Goal: Information Seeking & Learning: Understand process/instructions

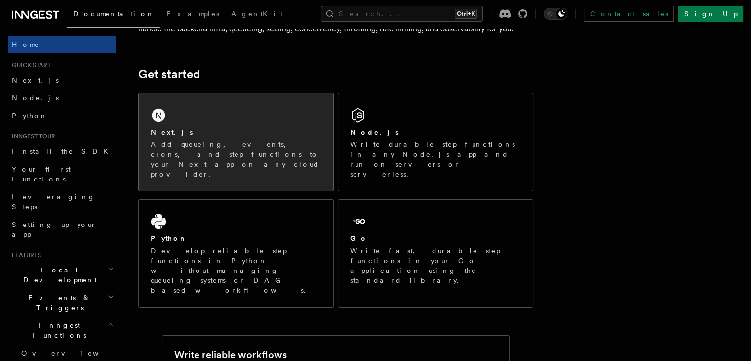
scroll to position [114, 0]
click at [284, 117] on div "Next.js Add queueing, events, crons, and step functions to your Next app on any…" at bounding box center [236, 140] width 195 height 97
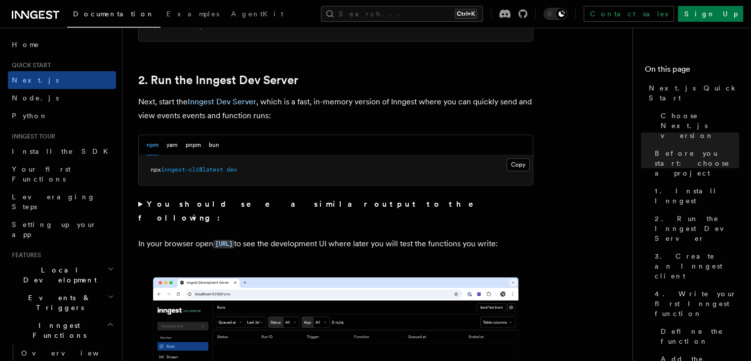
scroll to position [661, 0]
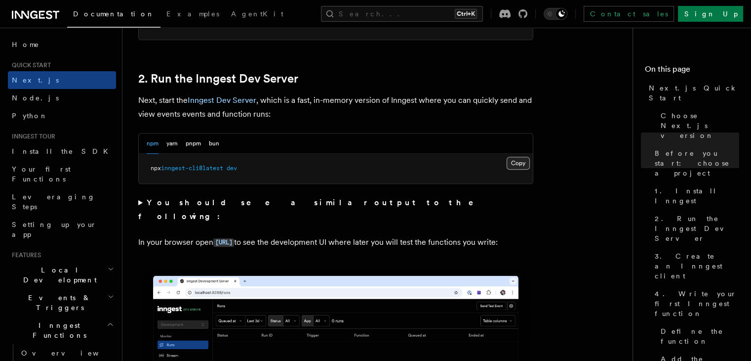
click at [526, 165] on button "Copy Copied" at bounding box center [518, 163] width 23 height 13
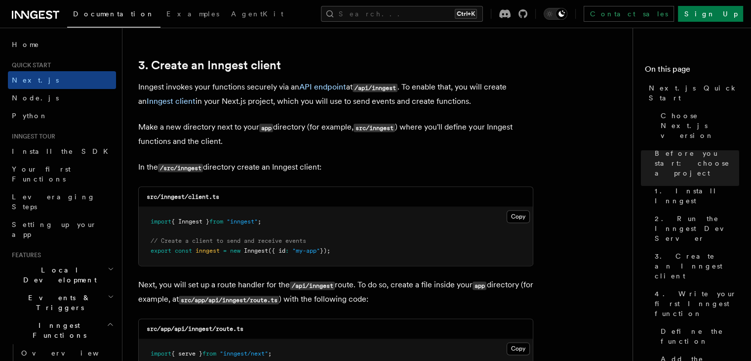
scroll to position [1148, 0]
drag, startPoint x: 225, startPoint y: 196, endPoint x: 162, endPoint y: 199, distance: 63.3
click at [162, 199] on div "src/inngest/client.ts" at bounding box center [336, 197] width 394 height 20
copy code "inngest/client.ts"
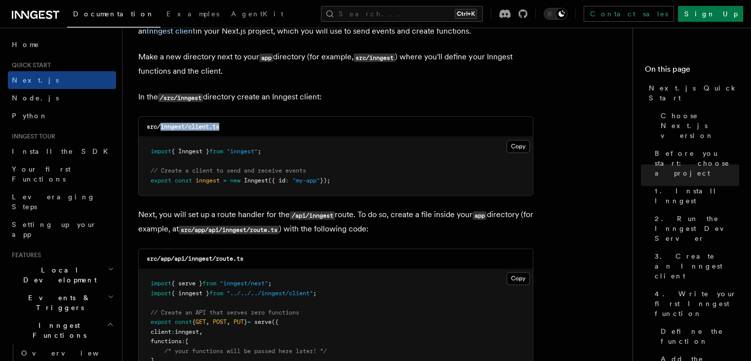
scroll to position [1219, 0]
click at [517, 146] on button "Copy Copied" at bounding box center [518, 145] width 23 height 13
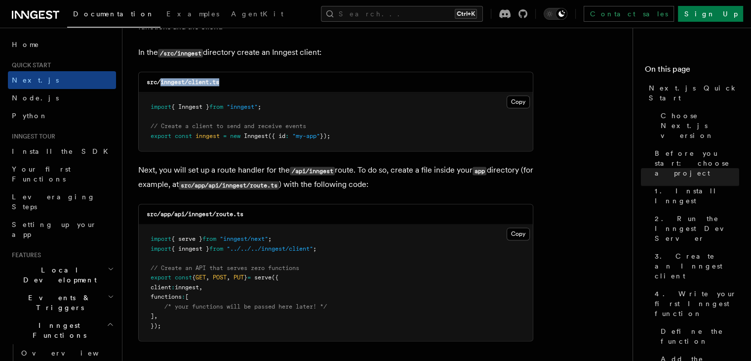
scroll to position [1263, 0]
drag, startPoint x: 189, startPoint y: 216, endPoint x: 255, endPoint y: 214, distance: 66.7
click at [255, 214] on div "src/app/api/inngest/route.ts" at bounding box center [336, 214] width 394 height 20
copy code "inngest/route.ts"
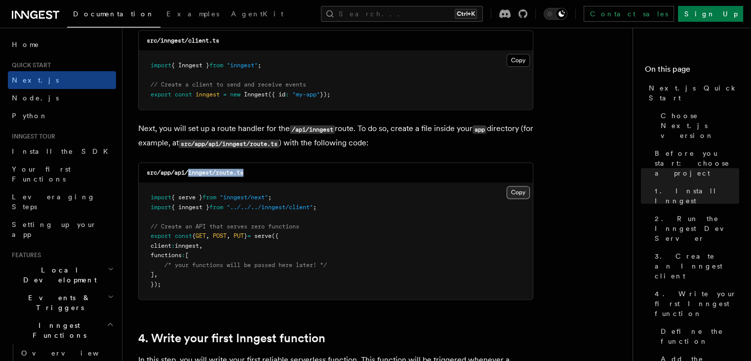
click at [522, 189] on button "Copy Copied" at bounding box center [518, 192] width 23 height 13
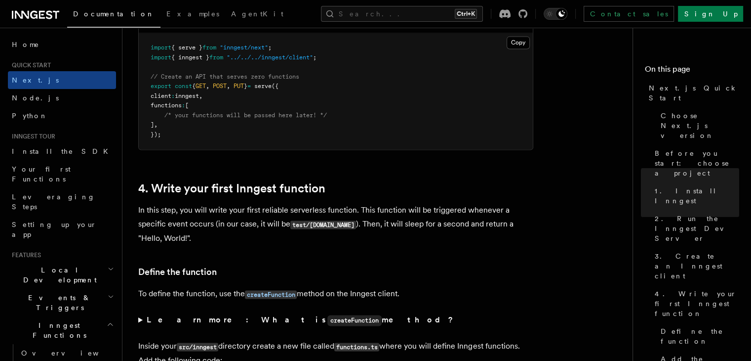
scroll to position [1454, 0]
click at [351, 206] on p "In this step, you will write your first reliable serverless function. This func…" at bounding box center [335, 224] width 395 height 42
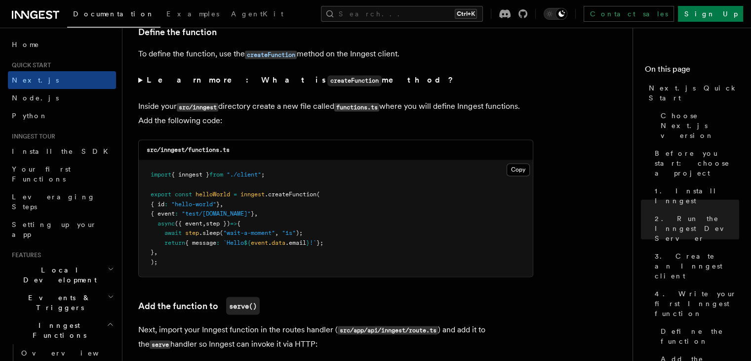
scroll to position [1694, 0]
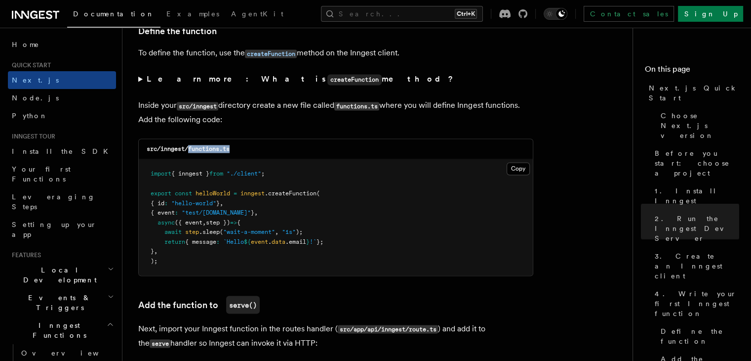
drag, startPoint x: 242, startPoint y: 151, endPoint x: 189, endPoint y: 149, distance: 52.9
click at [189, 149] on div "src/inngest/functions.ts" at bounding box center [336, 149] width 394 height 20
copy code "functions.ts"
click at [315, 217] on pre "import { inngest } from "./client" ; export const helloWorld = inngest .createF…" at bounding box center [336, 217] width 394 height 116
click at [519, 172] on button "Copy Copied" at bounding box center [518, 168] width 23 height 13
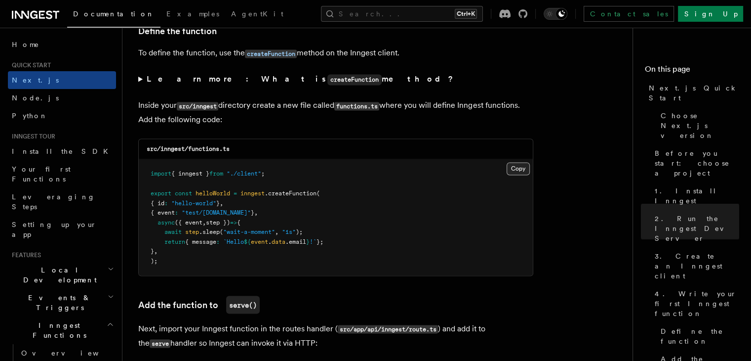
click at [518, 174] on button "Copy Copied" at bounding box center [518, 168] width 23 height 13
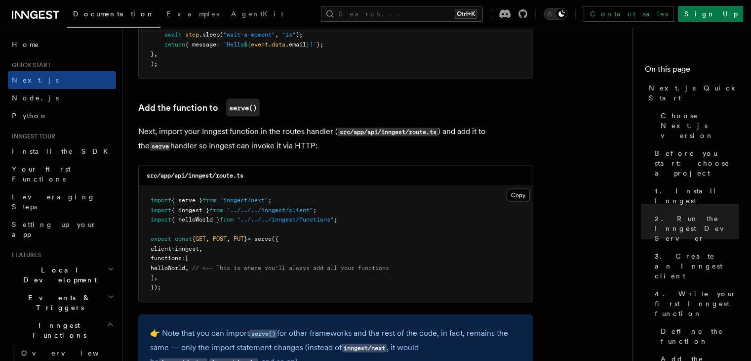
scroll to position [1899, 0]
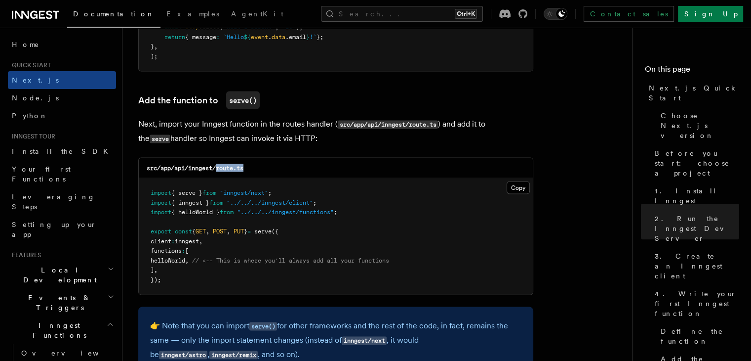
drag, startPoint x: 260, startPoint y: 171, endPoint x: 217, endPoint y: 170, distance: 42.5
click at [217, 170] on div "src/app/api/inngest/route.ts" at bounding box center [336, 168] width 394 height 20
copy code "route.ts"
click at [330, 164] on div "src/app/api/inngest/route.ts" at bounding box center [336, 168] width 394 height 20
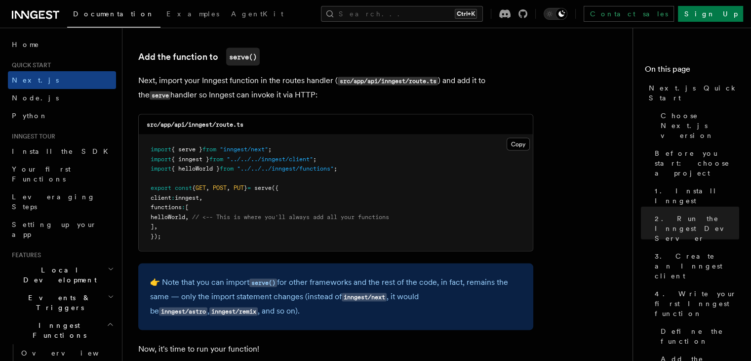
scroll to position [1988, 0]
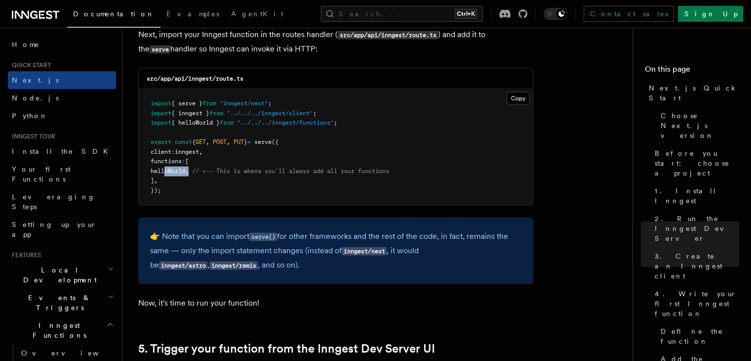
drag, startPoint x: 204, startPoint y: 169, endPoint x: 165, endPoint y: 170, distance: 39.0
click at [165, 170] on span "helloWorld , // <-- This is where you'll always add all your functions" at bounding box center [270, 170] width 239 height 7
copy span "helloWorld ,"
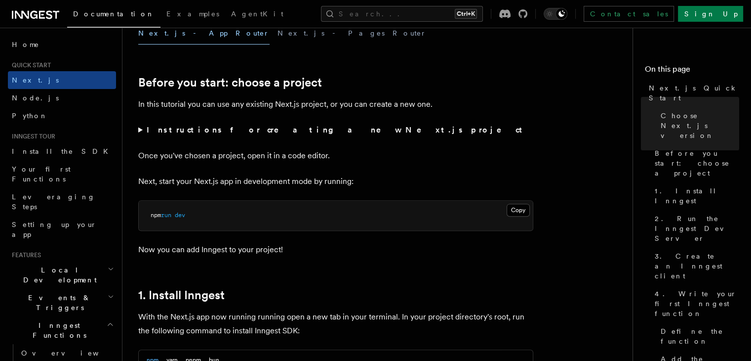
scroll to position [490, 0]
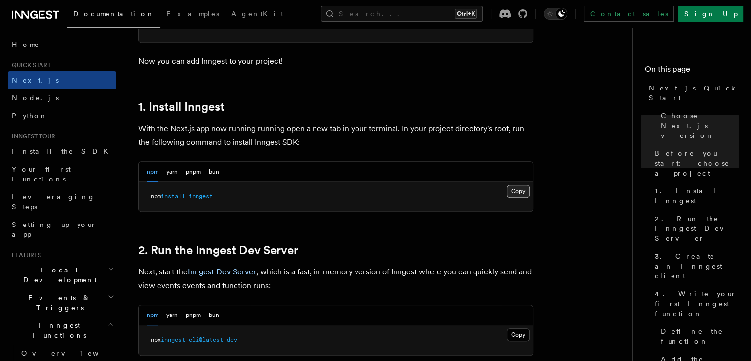
click at [516, 187] on button "Copy Copied" at bounding box center [518, 191] width 23 height 13
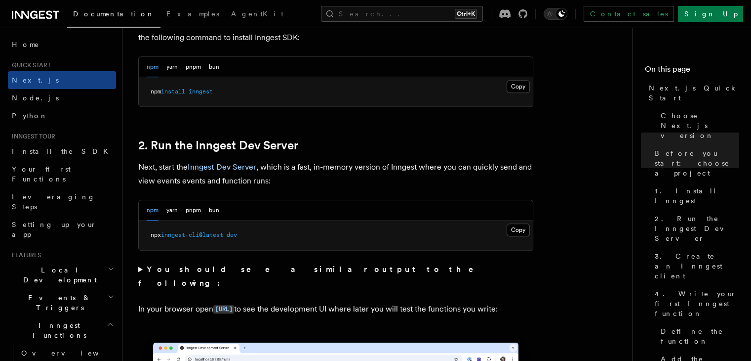
scroll to position [590, 0]
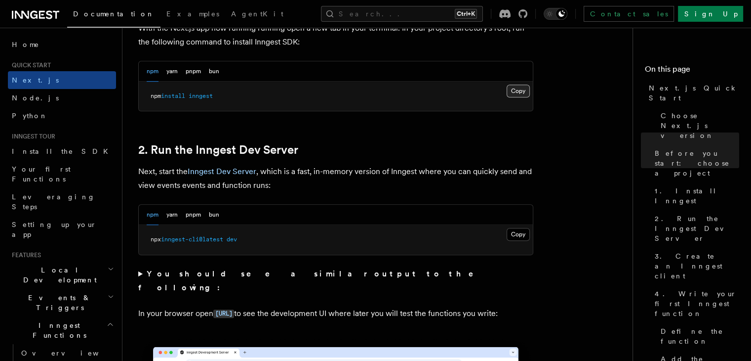
click at [510, 87] on button "Copy Copied" at bounding box center [518, 90] width 23 height 13
click at [311, 234] on pre "npx inngest-cli@latest dev" at bounding box center [336, 240] width 394 height 30
click at [516, 231] on button "Copy Copied" at bounding box center [518, 234] width 23 height 13
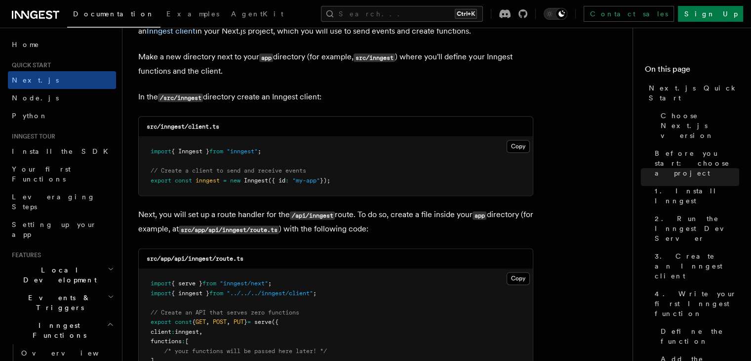
scroll to position [1217, 0]
click at [516, 146] on button "Copy Copied" at bounding box center [518, 147] width 23 height 13
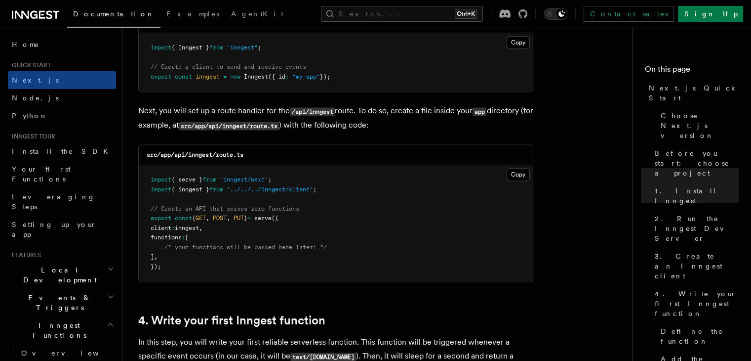
scroll to position [1324, 0]
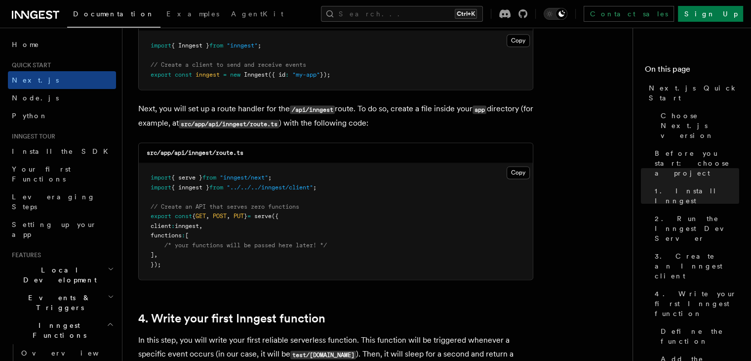
click at [349, 128] on p "Next, you will set up a route handler for the /api/inngest route. To do so, cre…" at bounding box center [335, 116] width 395 height 29
click at [513, 170] on button "Copy Copied" at bounding box center [518, 172] width 23 height 13
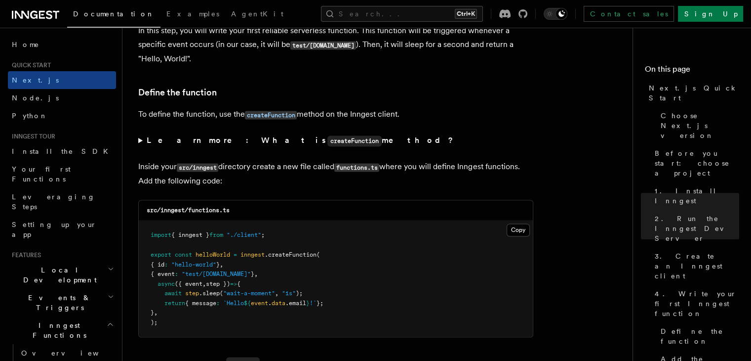
scroll to position [1632, 0]
click at [507, 230] on button "Copy Copied" at bounding box center [518, 230] width 23 height 13
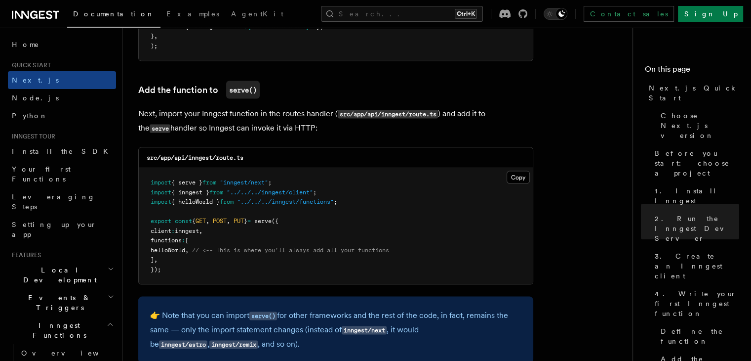
scroll to position [1918, 0]
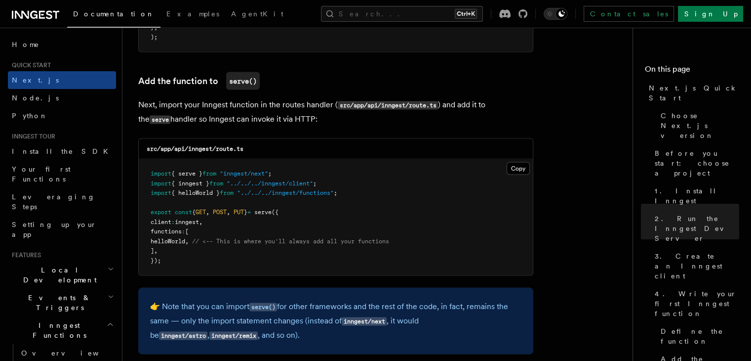
click at [358, 175] on pre "import { serve } from "inngest/next" ; import { inngest } from "../../../innges…" at bounding box center [336, 217] width 394 height 116
click at [516, 165] on button "Copy Copied" at bounding box center [518, 168] width 23 height 13
drag, startPoint x: 204, startPoint y: 244, endPoint x: 160, endPoint y: 246, distance: 43.5
click at [160, 245] on span "helloWorld , // <-- This is where you'll always add all your functions" at bounding box center [270, 241] width 239 height 7
copy span "helloWorld ,"
